Goal: Information Seeking & Learning: Find specific fact

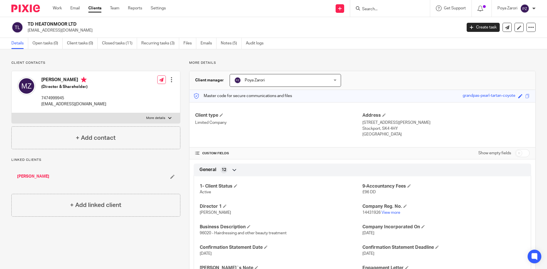
click at [373, 11] on input "Search" at bounding box center [386, 9] width 51 height 5
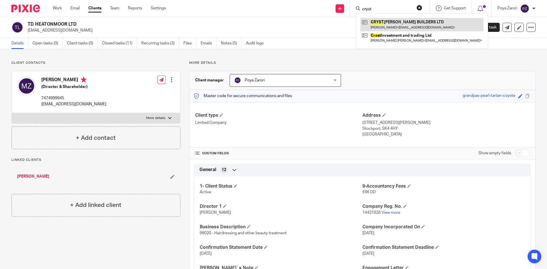
type input "cryst"
click at [405, 23] on link at bounding box center [421, 24] width 123 height 13
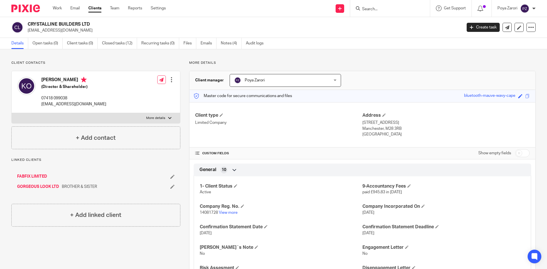
click at [380, 7] on input "Search" at bounding box center [386, 9] width 51 height 5
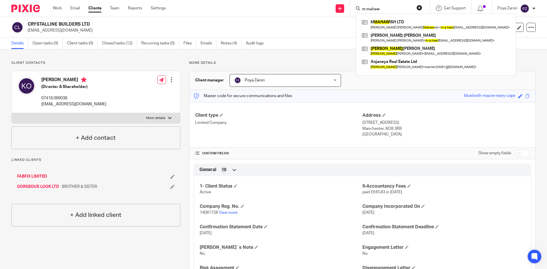
type input "m mahaw"
click button "submit" at bounding box center [0, 0] width 0 height 0
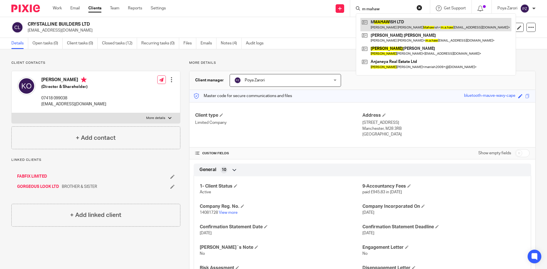
click at [386, 24] on link at bounding box center [435, 24] width 151 height 13
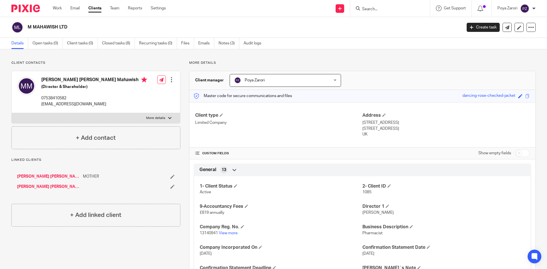
click at [53, 28] on h2 "M MAHAWISH LTD" at bounding box center [200, 27] width 344 height 6
copy main "M MAHAWISH LTD Create task Update from Companies House Export data Merge Archiv…"
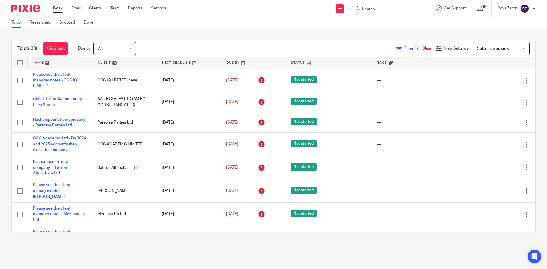
click at [205, 9] on div "Send new email Create task Add client Get Support Contact Support Help Document…" at bounding box center [361, 8] width 372 height 17
click at [384, 4] on div at bounding box center [390, 8] width 80 height 17
click at [378, 11] on input "Search" at bounding box center [386, 9] width 51 height 5
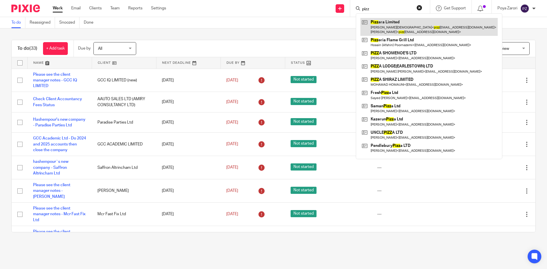
type input "pizz"
click at [405, 24] on link at bounding box center [428, 27] width 137 height 18
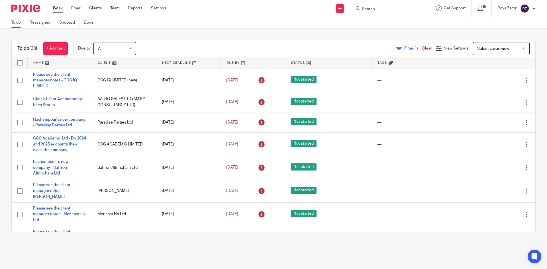
click at [376, 10] on input "Search" at bounding box center [386, 9] width 51 height 5
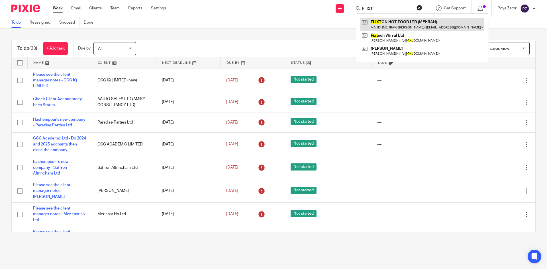
type input "FLIXT"
click at [397, 25] on link at bounding box center [422, 24] width 124 height 13
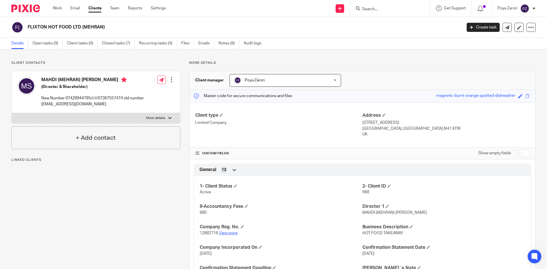
click at [225, 233] on link "View more" at bounding box center [228, 233] width 19 height 4
click at [379, 8] on input "Search" at bounding box center [386, 9] width 51 height 5
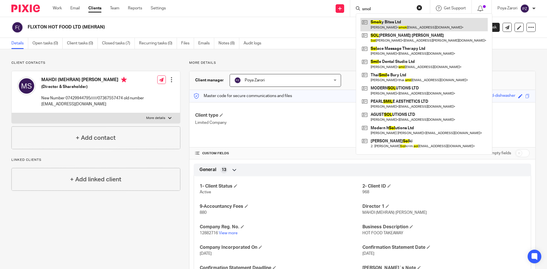
type input "smol"
click at [384, 26] on link at bounding box center [423, 24] width 127 height 13
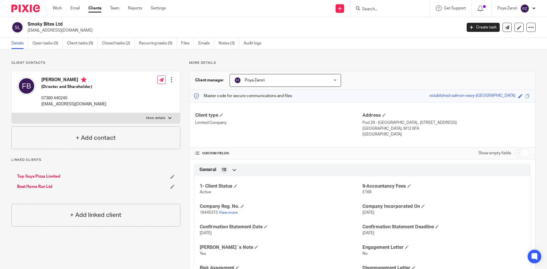
click at [375, 8] on input "Search" at bounding box center [386, 9] width 51 height 5
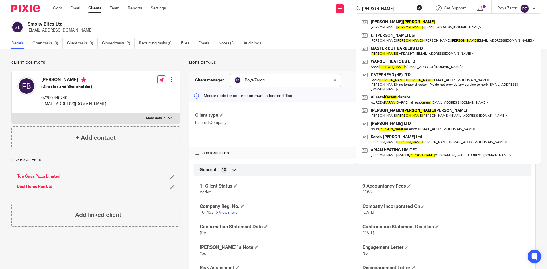
type input "karimi"
click at [420, 7] on button "reset" at bounding box center [419, 8] width 6 height 6
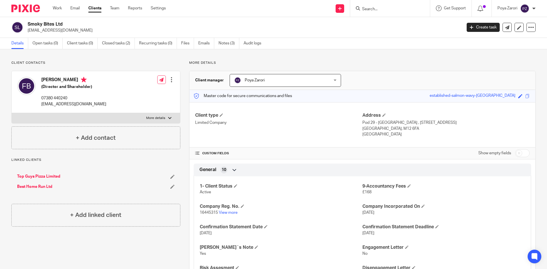
click at [384, 7] on input "Search" at bounding box center [386, 9] width 51 height 5
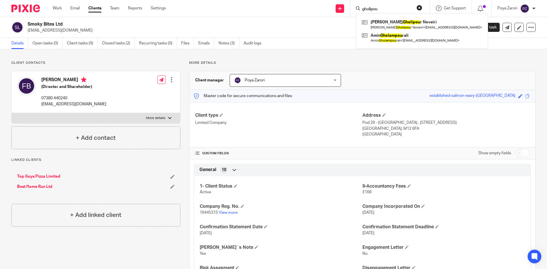
type input "gholipou"
click at [418, 7] on button "reset" at bounding box center [419, 8] width 6 height 6
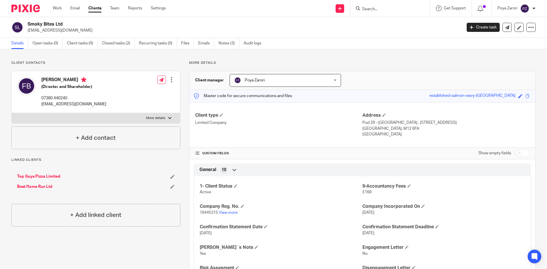
click at [396, 12] on input "Search" at bounding box center [386, 9] width 51 height 5
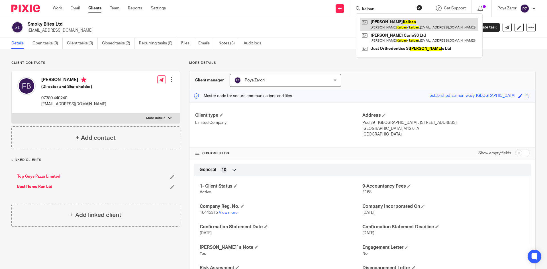
type input "kalban"
click at [392, 22] on link at bounding box center [419, 24] width 118 height 13
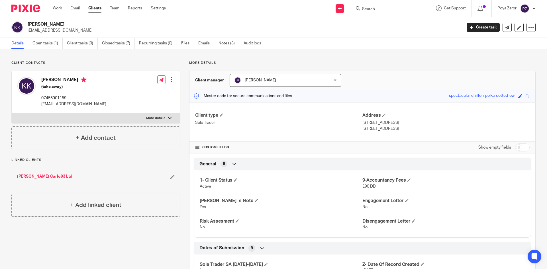
click at [171, 117] on label "More details" at bounding box center [96, 118] width 168 height 10
click at [12, 113] on input "More details" at bounding box center [11, 113] width 0 height 0
checkbox input "true"
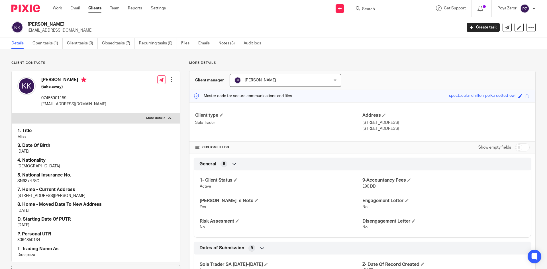
drag, startPoint x: 405, startPoint y: 130, endPoint x: 360, endPoint y: 125, distance: 45.5
click at [362, 125] on div "Address 2-4 Higher Rd,, Urmston Manchester , M41 9BQ" at bounding box center [445, 122] width 167 height 19
copy div "2-4 Higher Rd,, Urmston Manchester , M41 9BQ"
click at [288, 139] on div "Client type Sole Trader Address 2-4 Higher Rd,, Urmston Manchester , M41 9BQ" at bounding box center [362, 122] width 346 height 40
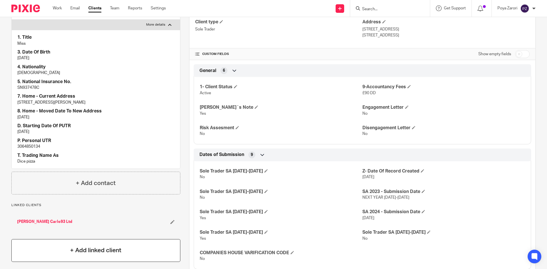
scroll to position [110, 0]
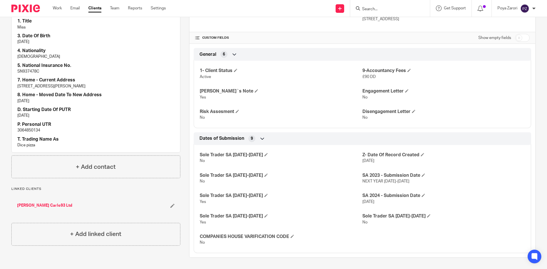
click at [34, 205] on link "Mote Carlo93 Ltd" at bounding box center [44, 206] width 55 height 6
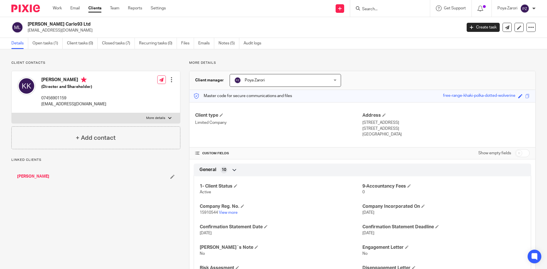
click at [210, 212] on span "15910544" at bounding box center [209, 213] width 18 height 4
copy p "15910544"
click at [385, 10] on input "Search" at bounding box center [386, 9] width 51 height 5
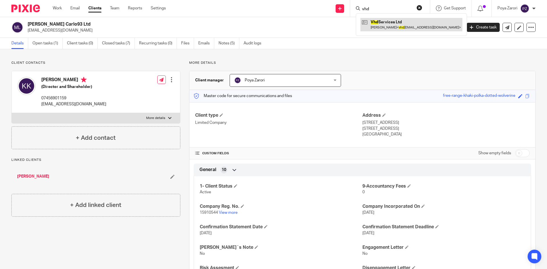
type input "vhd"
click at [378, 24] on link at bounding box center [411, 24] width 102 height 13
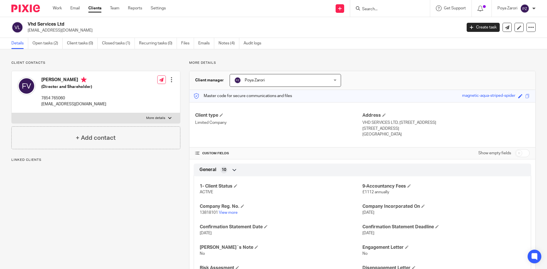
click at [40, 31] on p "[EMAIL_ADDRESS][DOMAIN_NAME]" at bounding box center [243, 31] width 430 height 6
copy main "[EMAIL_ADDRESS][DOMAIN_NAME] Create task Update from Companies House Export dat…"
drag, startPoint x: 66, startPoint y: 24, endPoint x: 29, endPoint y: 24, distance: 37.3
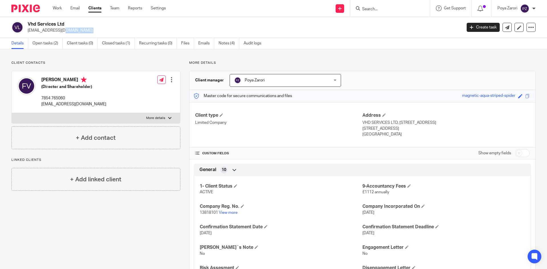
click at [29, 24] on h2 "Vhd Services Ltd" at bounding box center [200, 24] width 344 height 6
copy h2 "Vhd Services Ltd"
click at [231, 212] on link "View more" at bounding box center [228, 213] width 19 height 4
drag, startPoint x: 160, startPoint y: 113, endPoint x: 164, endPoint y: 116, distance: 5.3
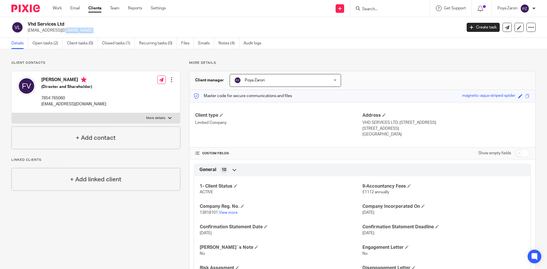
click at [160, 113] on label "More details" at bounding box center [96, 118] width 168 height 10
click at [12, 113] on input "More details" at bounding box center [11, 113] width 0 height 0
checkbox input "true"
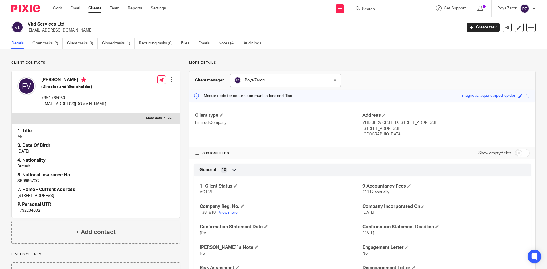
click at [30, 181] on p "SK969670C" at bounding box center [95, 181] width 157 height 6
copy p "SK969670C"
